Goal: Transaction & Acquisition: Purchase product/service

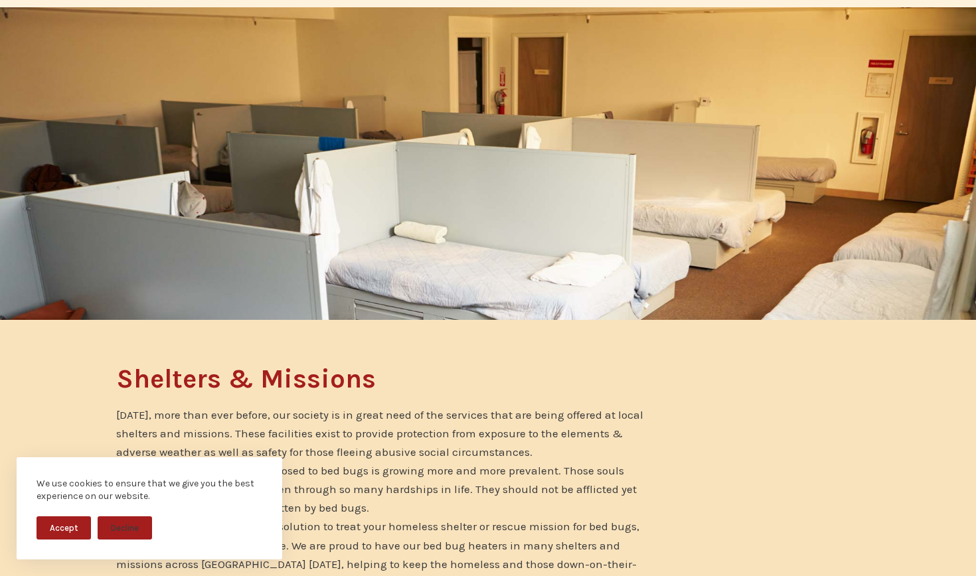
scroll to position [106, 0]
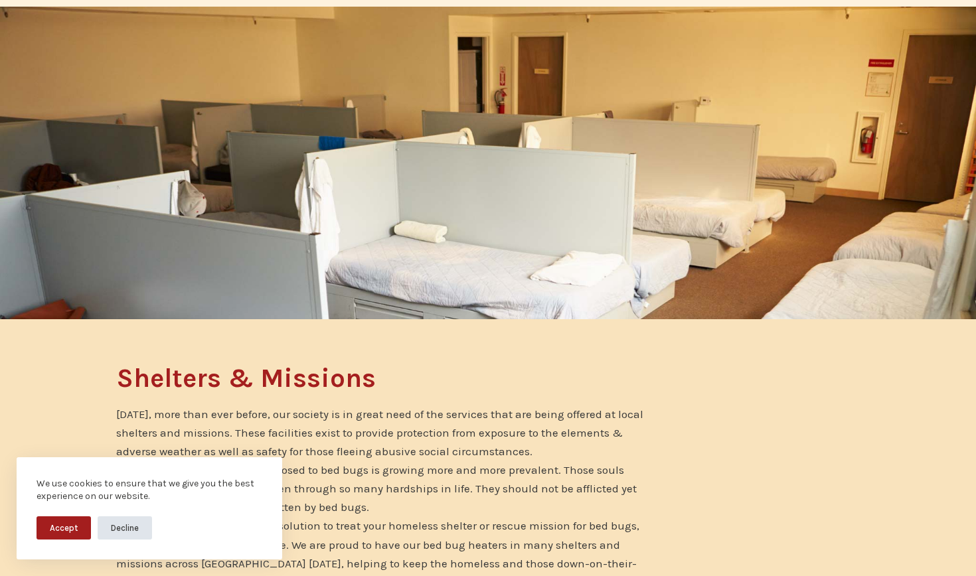
click at [134, 530] on button "Decline" at bounding box center [125, 527] width 54 height 23
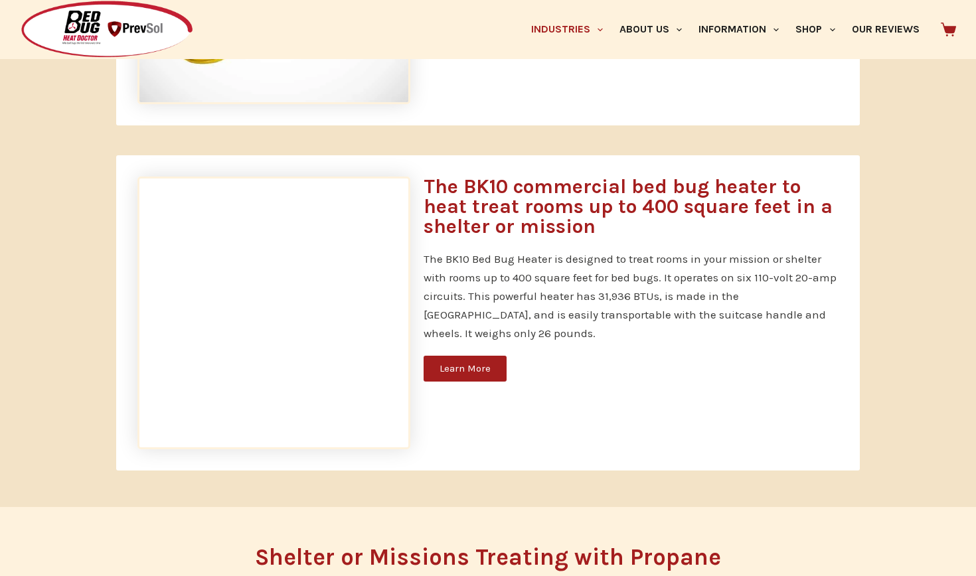
scroll to position [945, 0]
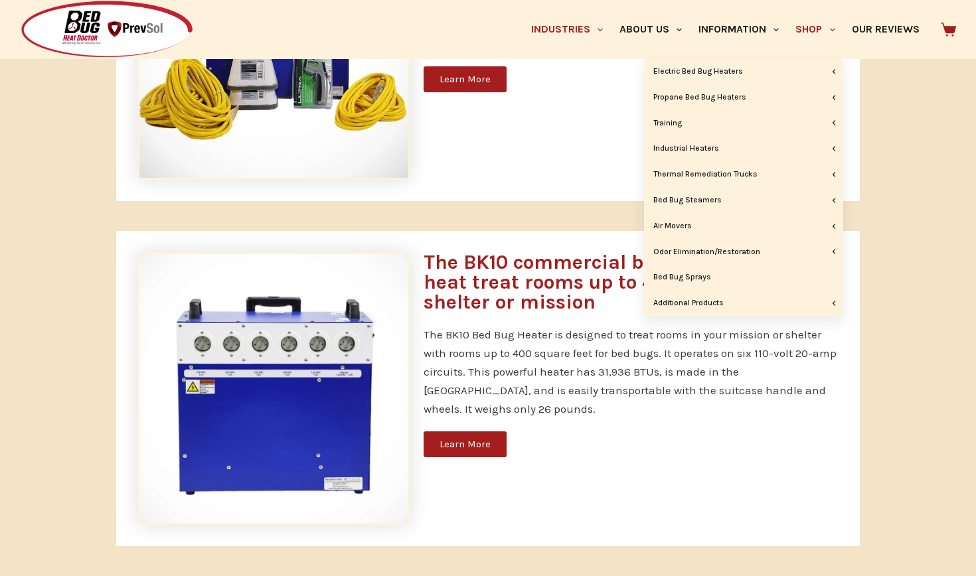
click at [808, 26] on link "Shop" at bounding box center [815, 29] width 56 height 59
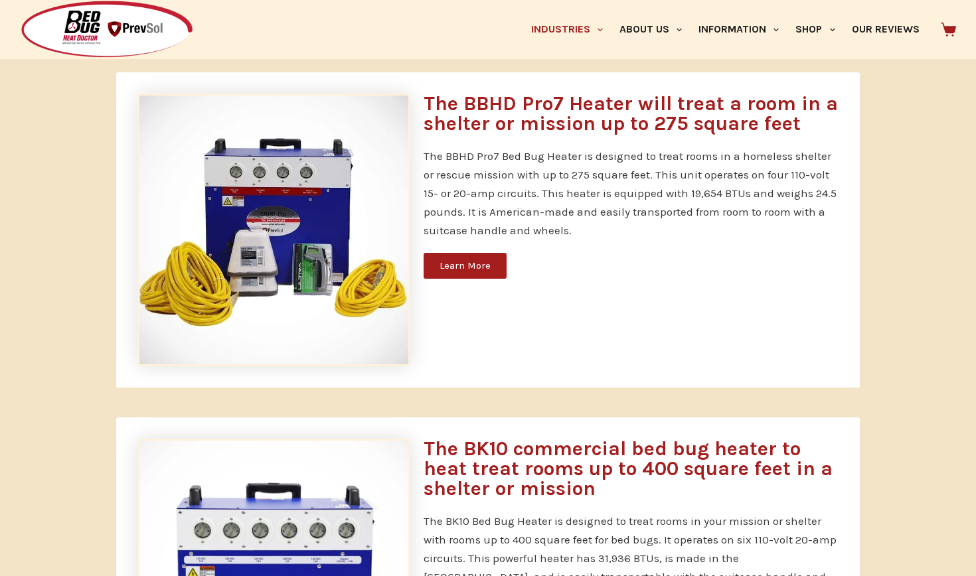
scroll to position [760, 0]
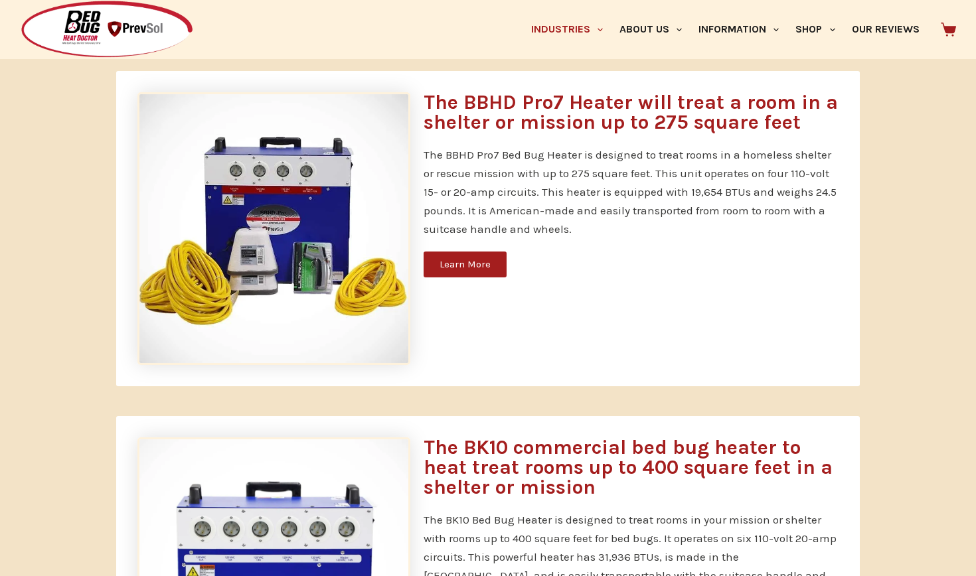
click at [589, 137] on div "The BBHD Pro7 Heater will treat a room in a shelter or mission up to 275 square…" at bounding box center [631, 229] width 428 height 286
click at [593, 121] on h3 "The BBHD Pro7 Heater will treat a room in a shelter or mission up to 275 square…" at bounding box center [630, 112] width 415 height 40
click at [455, 250] on div "The BBHD Pro7 Heater will treat a room in a shelter or mission up to 275 square…" at bounding box center [631, 229] width 428 height 286
click at [455, 259] on span "Learn More" at bounding box center [464, 264] width 51 height 10
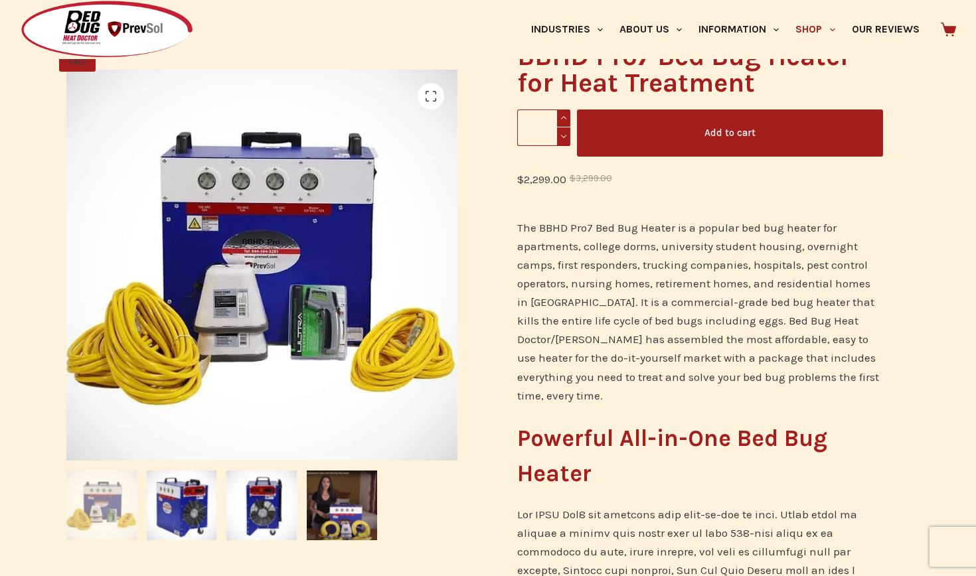
scroll to position [206, 0]
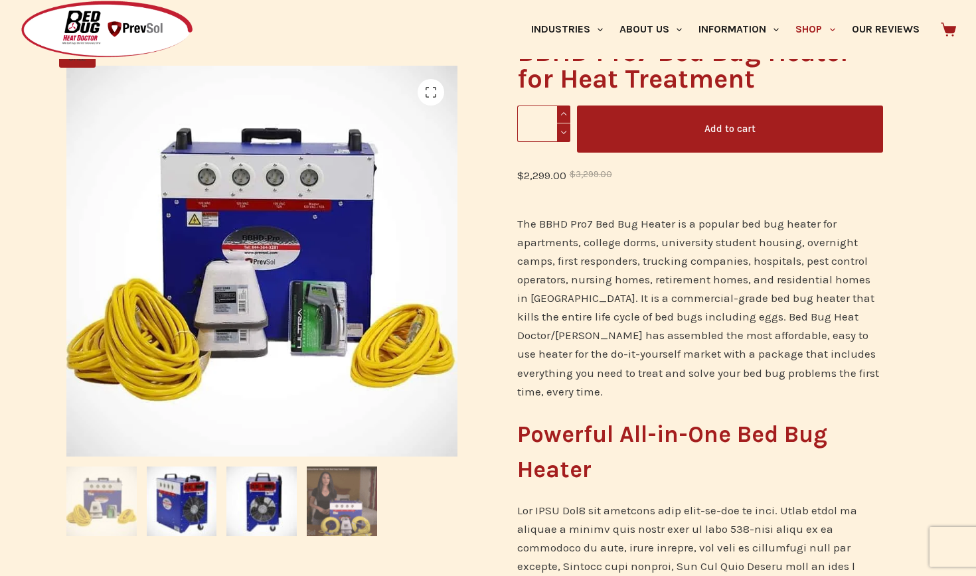
click at [330, 498] on img at bounding box center [342, 502] width 70 height 70
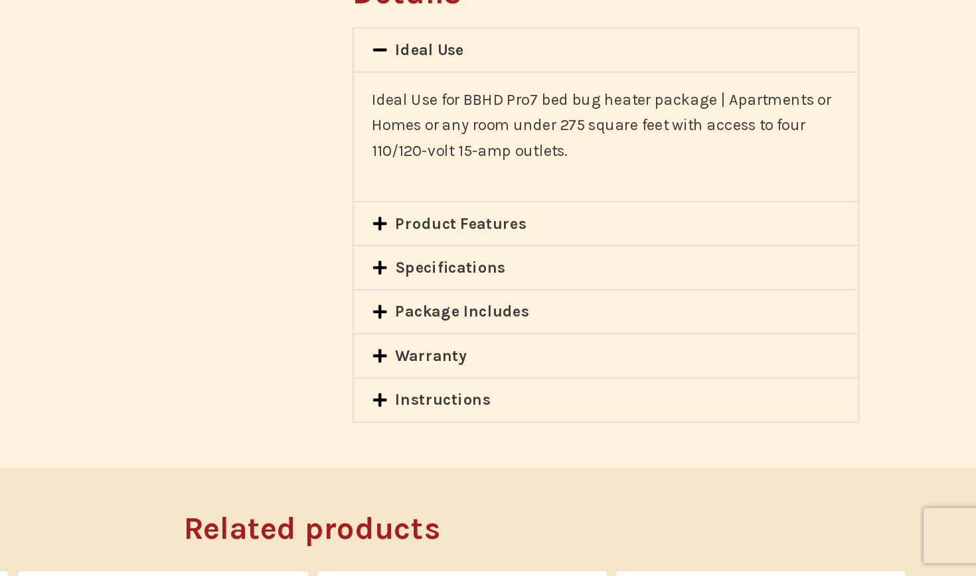
scroll to position [911, 0]
click at [531, 315] on span at bounding box center [539, 321] width 17 height 13
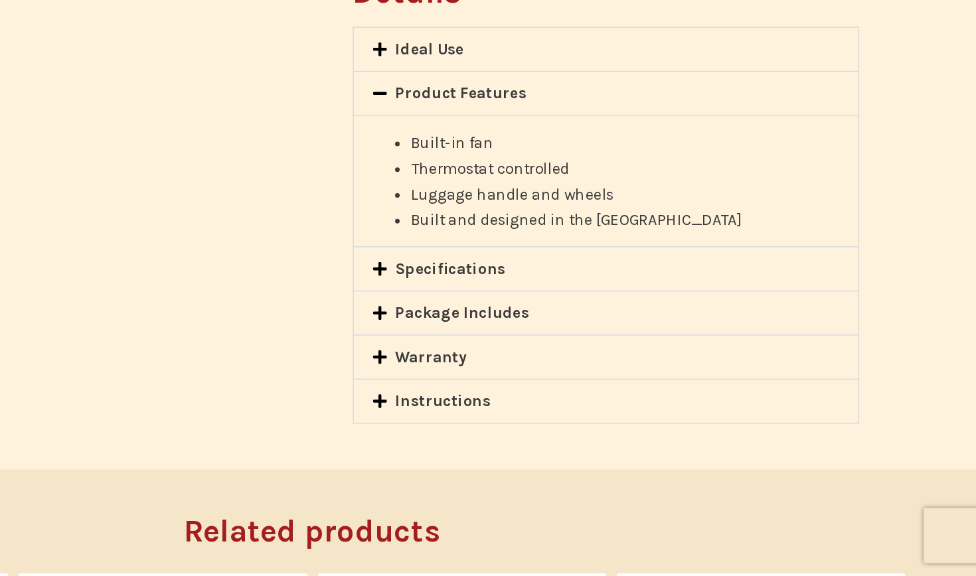
click at [518, 338] on div "Specifications" at bounding box center [700, 353] width 364 height 31
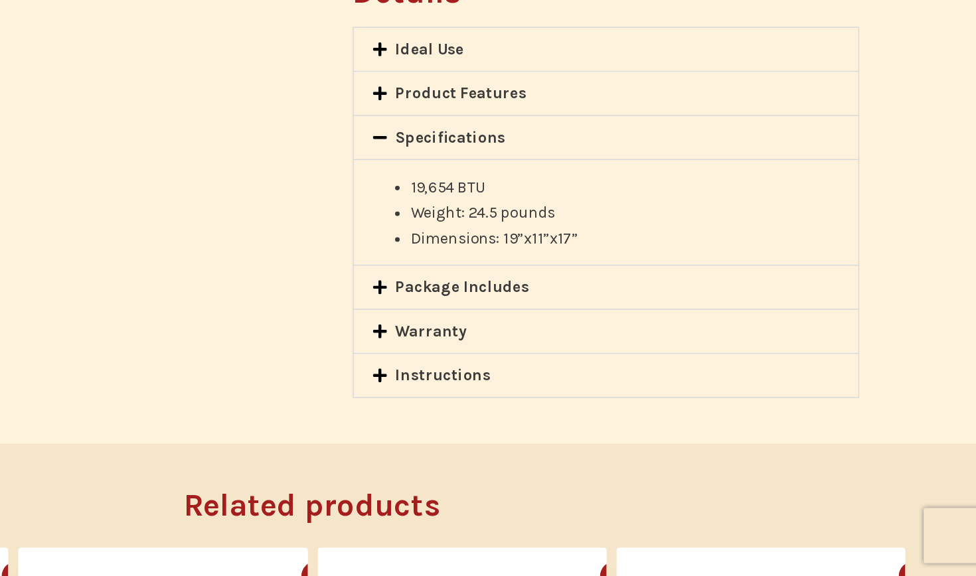
click at [548, 360] on link "Package Includes" at bounding box center [596, 366] width 97 height 13
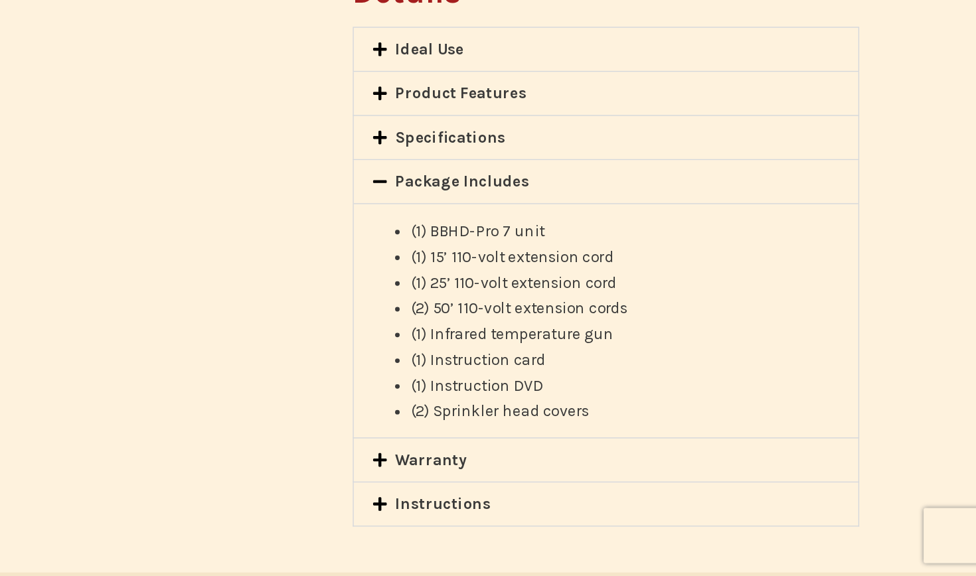
click at [548, 485] on link "Warranty" at bounding box center [574, 491] width 52 height 13
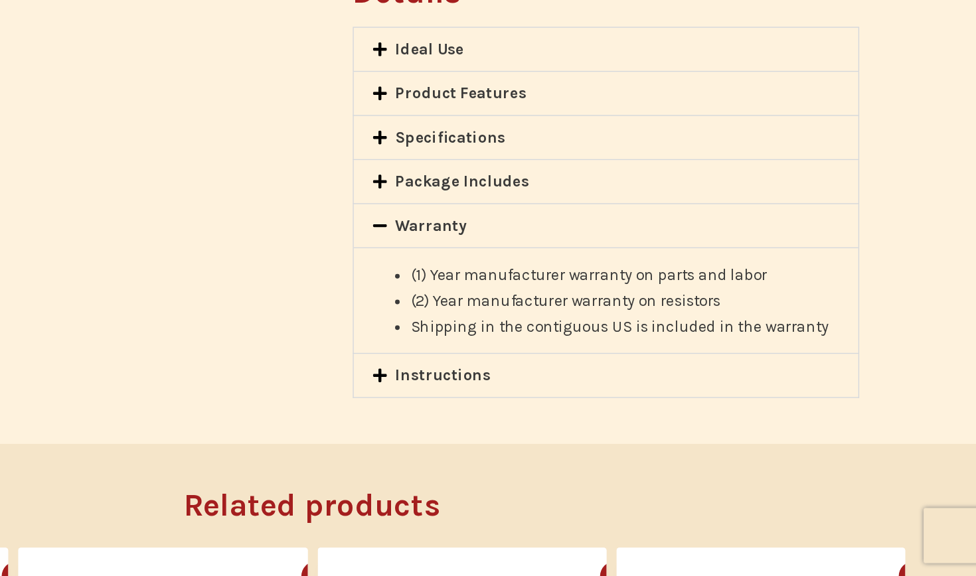
click at [548, 424] on link "Instructions" at bounding box center [582, 430] width 69 height 13
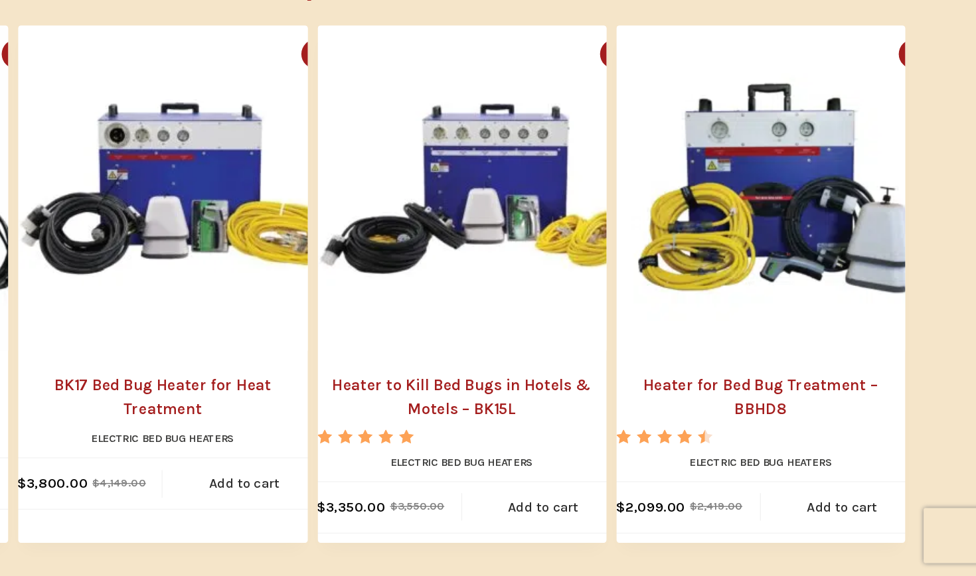
scroll to position [1339, 0]
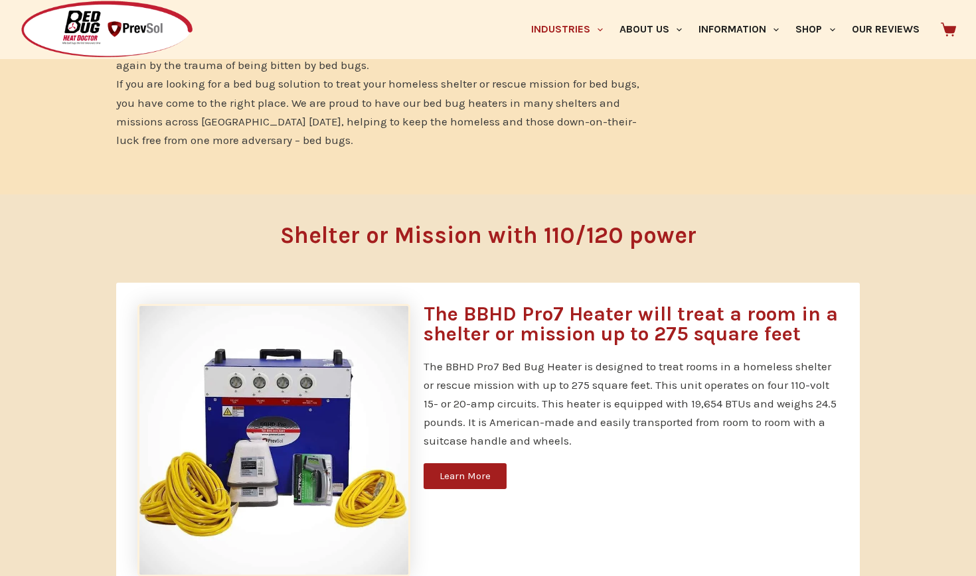
scroll to position [550, 0]
